Goal: Navigation & Orientation: Find specific page/section

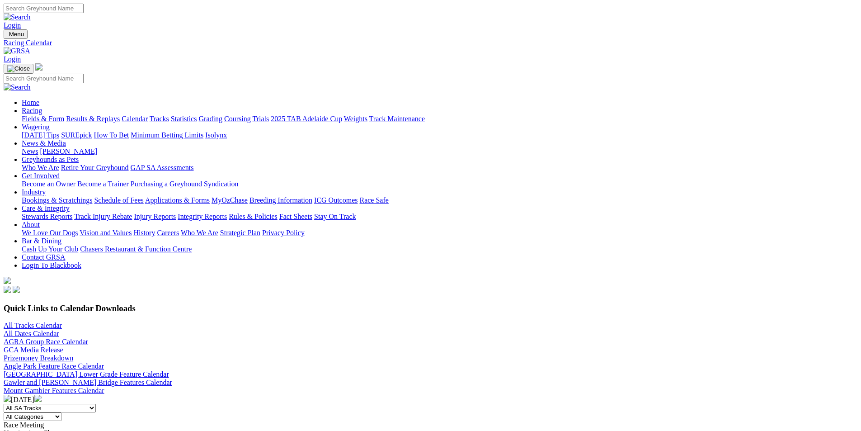
scroll to position [1008, 0]
click at [42, 107] on link "Racing" at bounding box center [32, 111] width 20 height 8
click at [148, 115] on link "Calendar" at bounding box center [135, 119] width 26 height 8
